Goal: Task Accomplishment & Management: Use online tool/utility

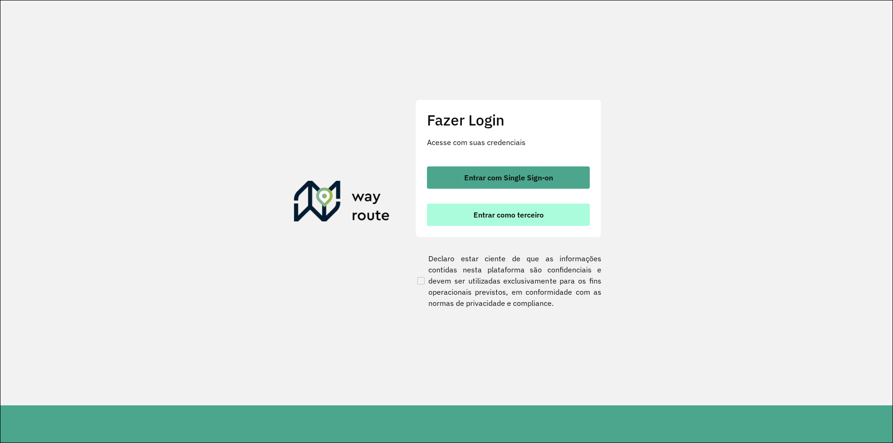
click at [507, 222] on button "Entrar como terceiro" at bounding box center [508, 215] width 163 height 22
click at [513, 223] on button "Entrar como terceiro" at bounding box center [508, 215] width 163 height 22
